Goal: Task Accomplishment & Management: Manage account settings

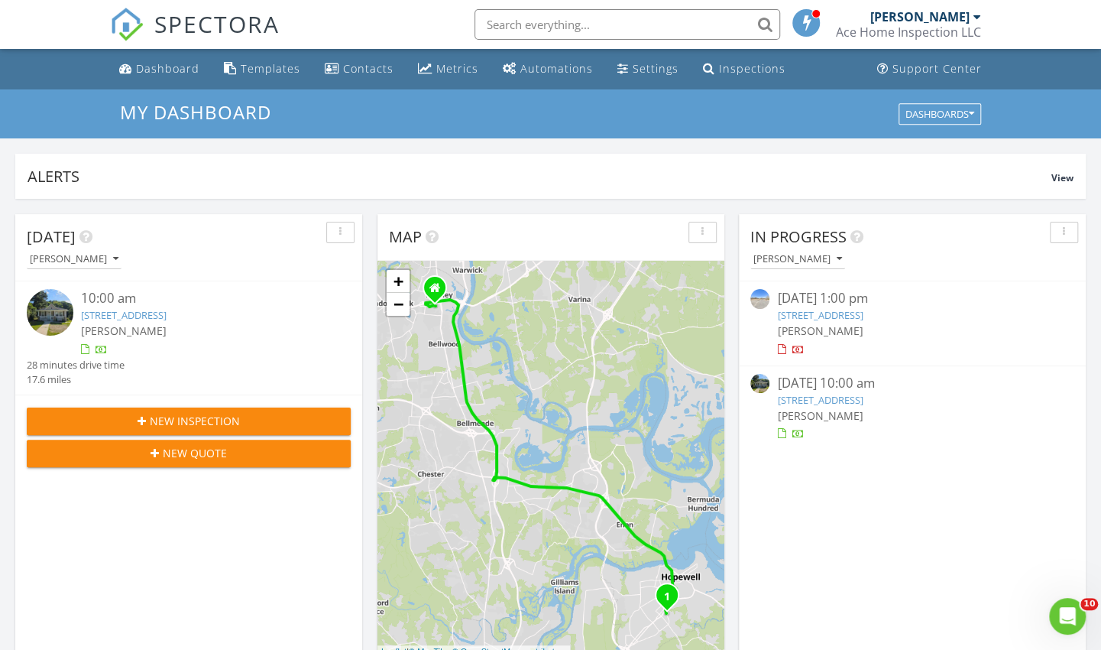
click at [863, 401] on link "1105 Arlington Rd, Hopewell, VA 23860" at bounding box center [820, 400] width 86 height 14
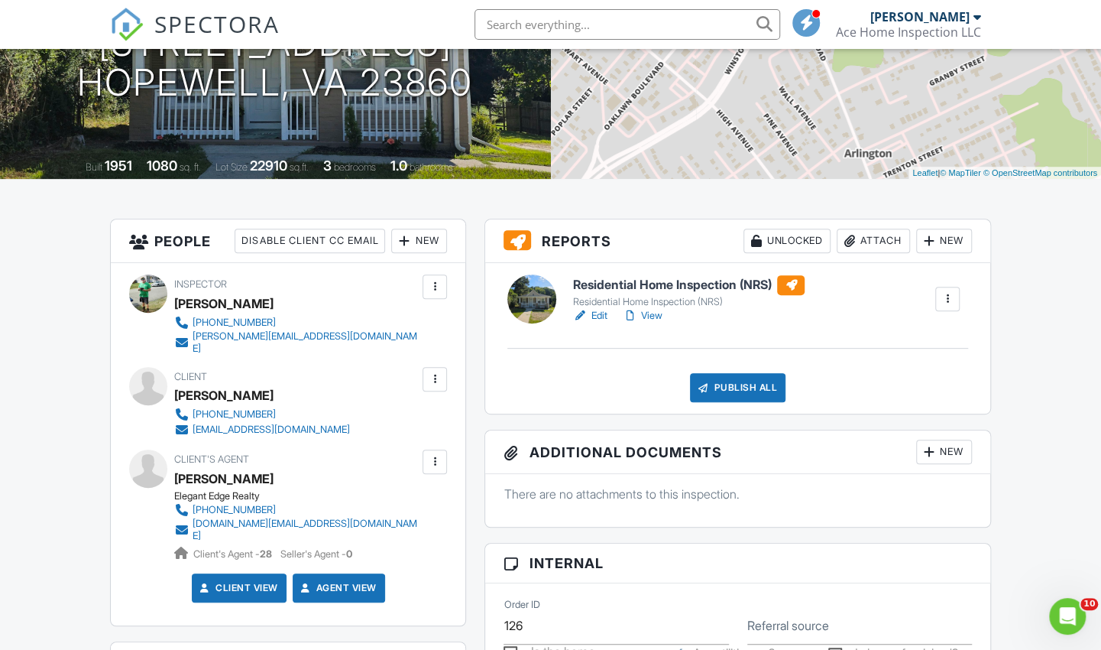
click at [602, 312] on link "Edit" at bounding box center [590, 315] width 34 height 15
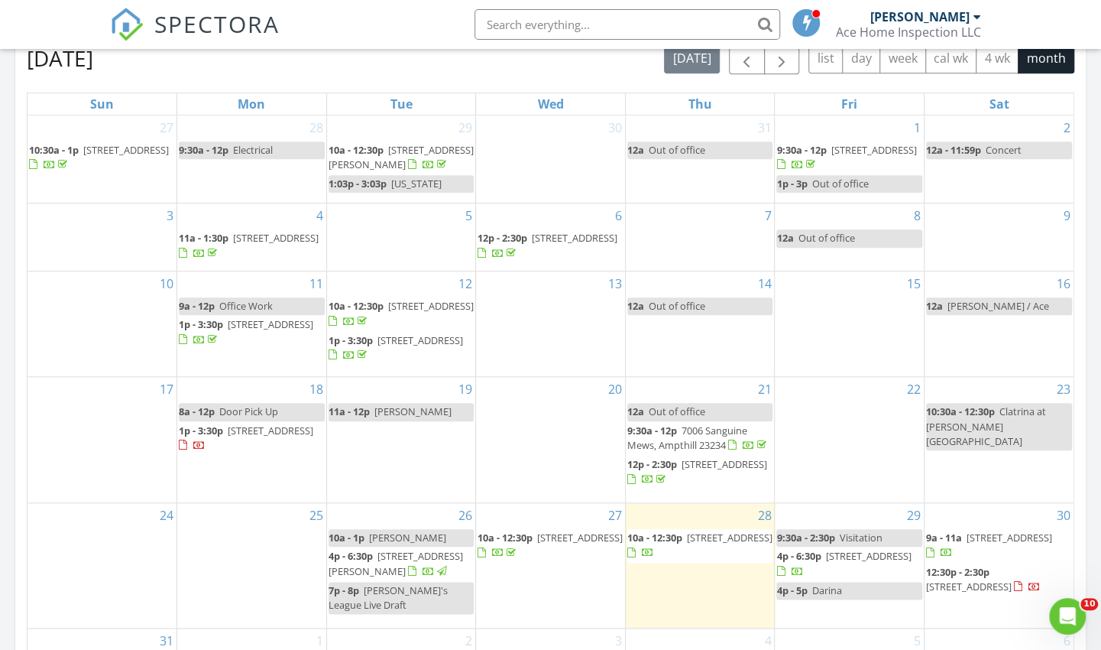
scroll to position [764, 0]
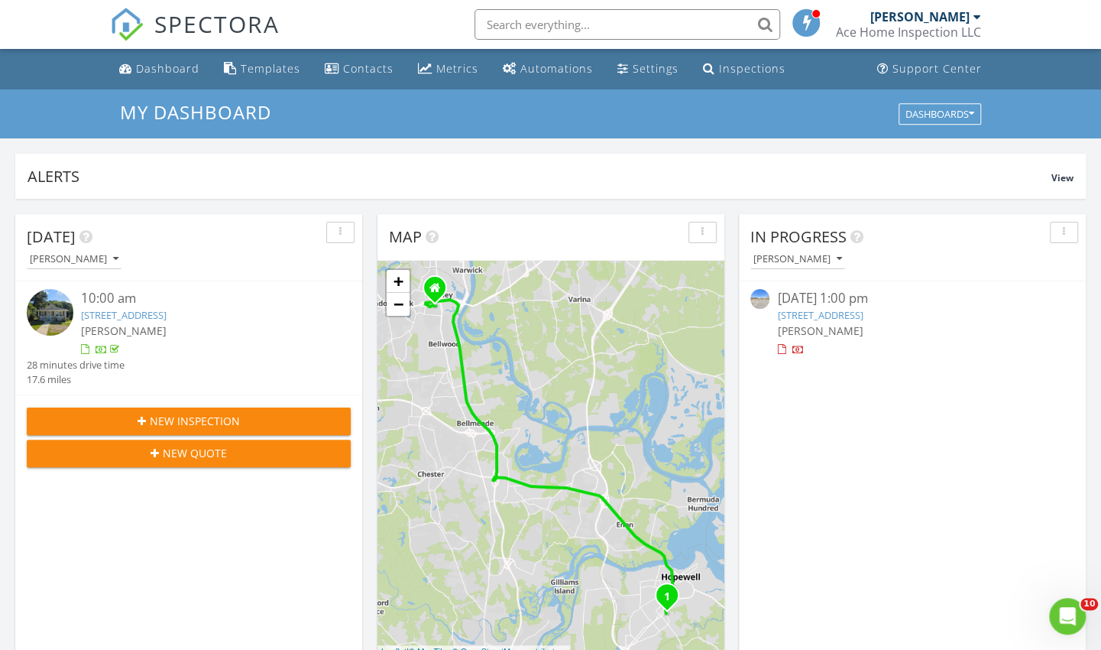
click at [167, 317] on link "[STREET_ADDRESS]" at bounding box center [124, 315] width 86 height 14
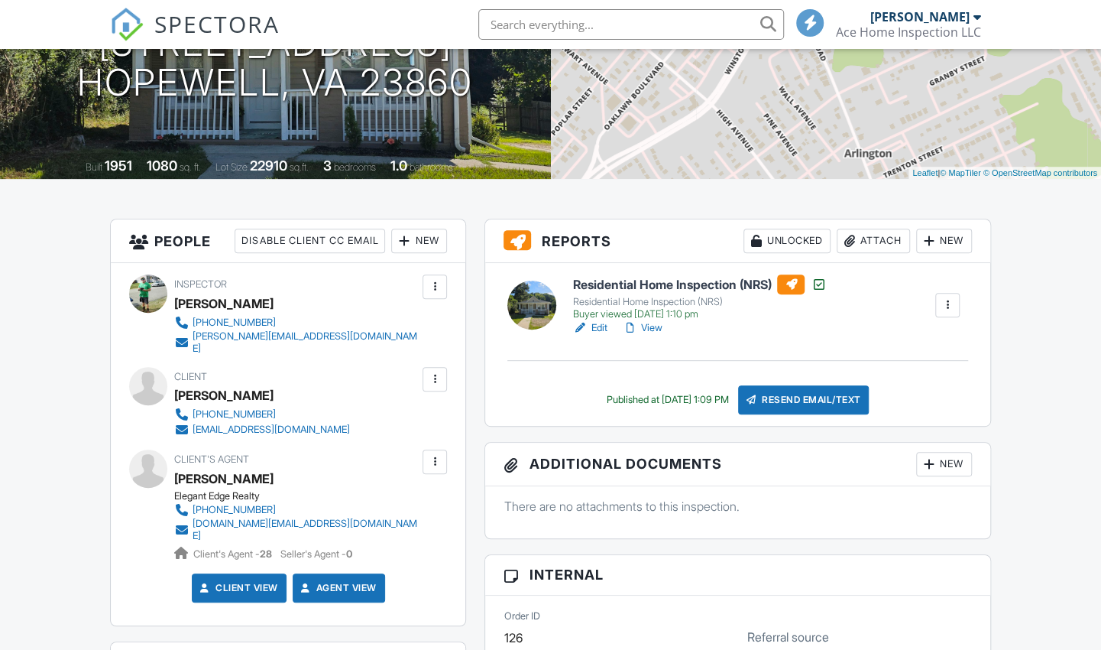
click at [596, 324] on link "Edit" at bounding box center [590, 327] width 34 height 15
